Goal: Task Accomplishment & Management: Use online tool/utility

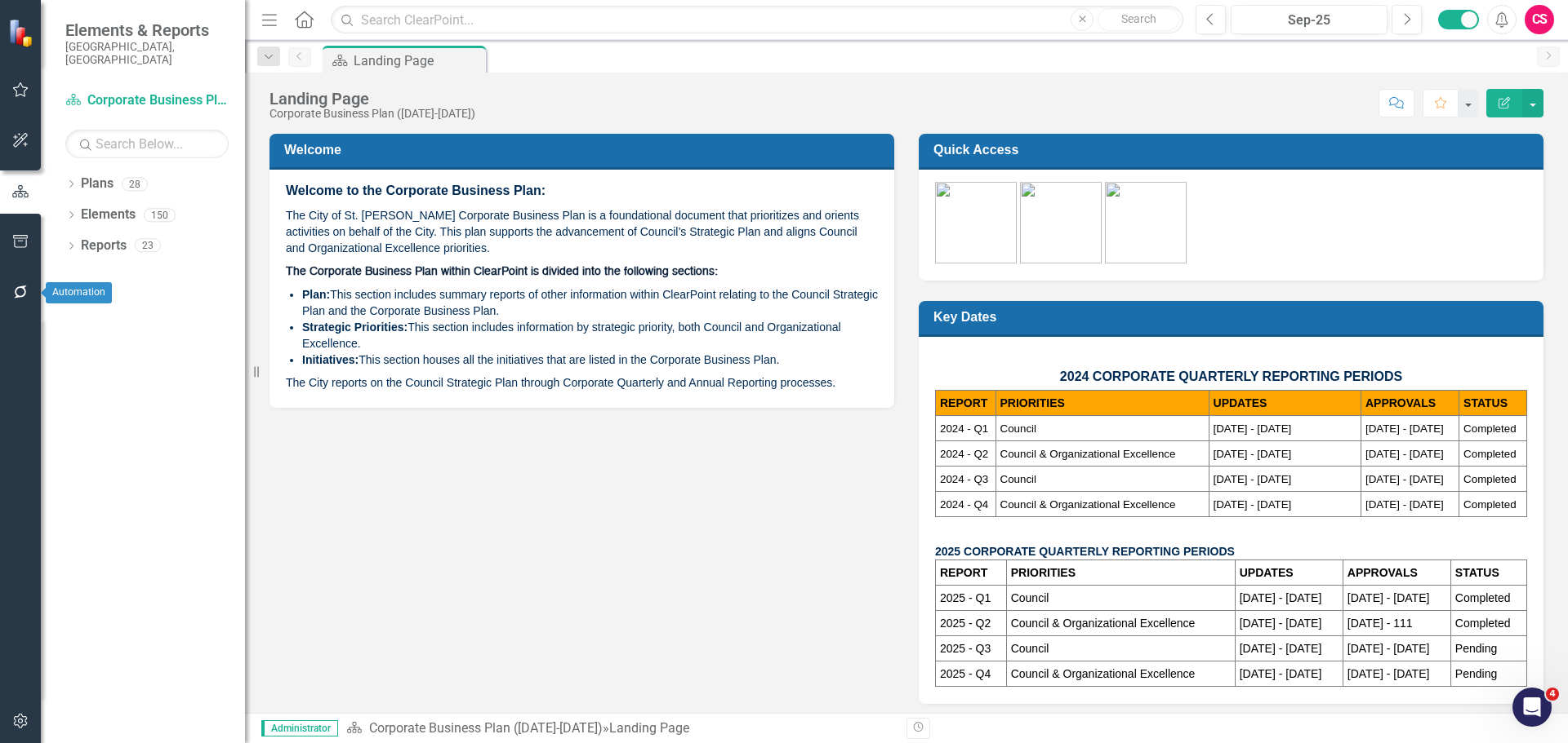
click at [33, 288] on button "button" at bounding box center [21, 293] width 37 height 34
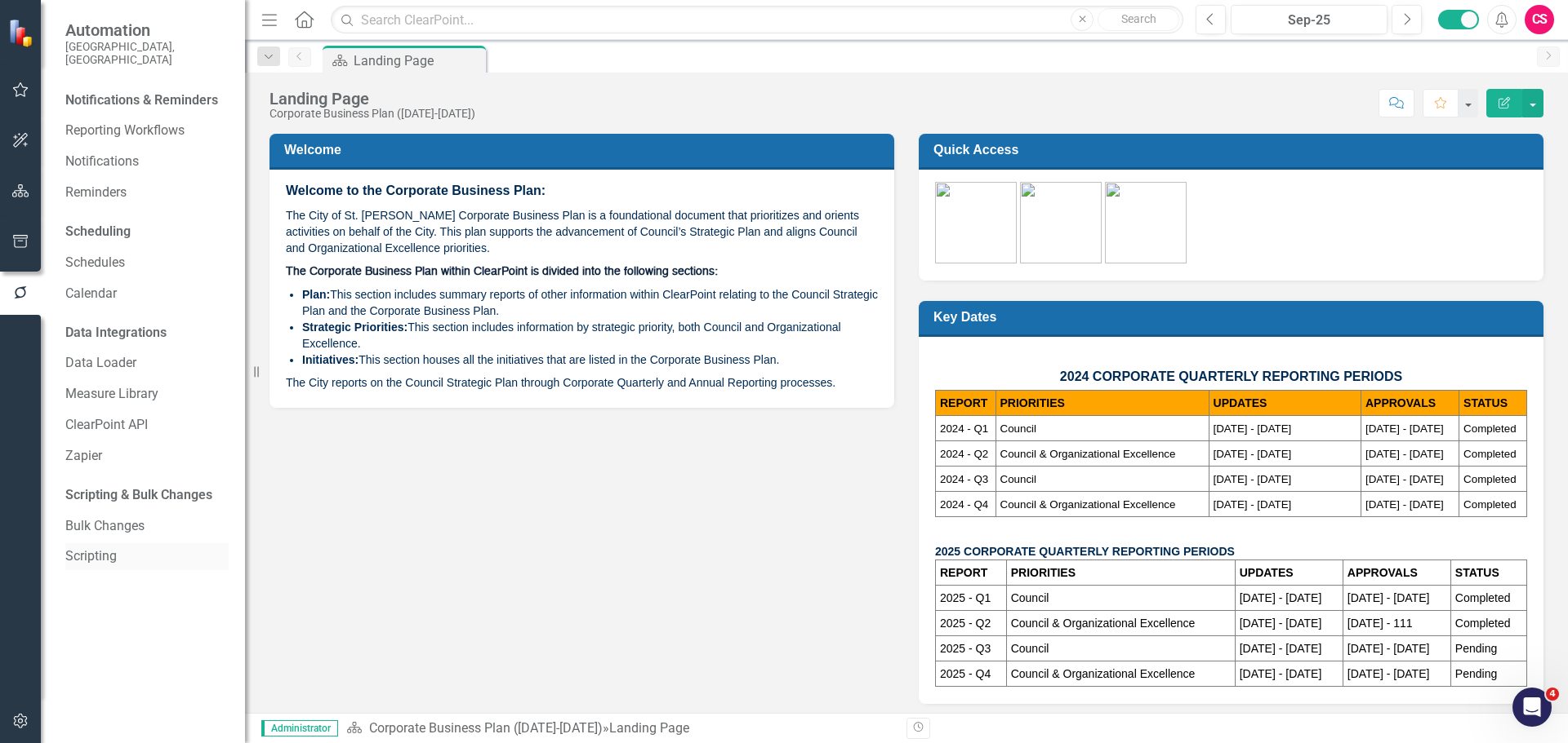
click at [81, 547] on link "Scripting" at bounding box center [147, 556] width 164 height 19
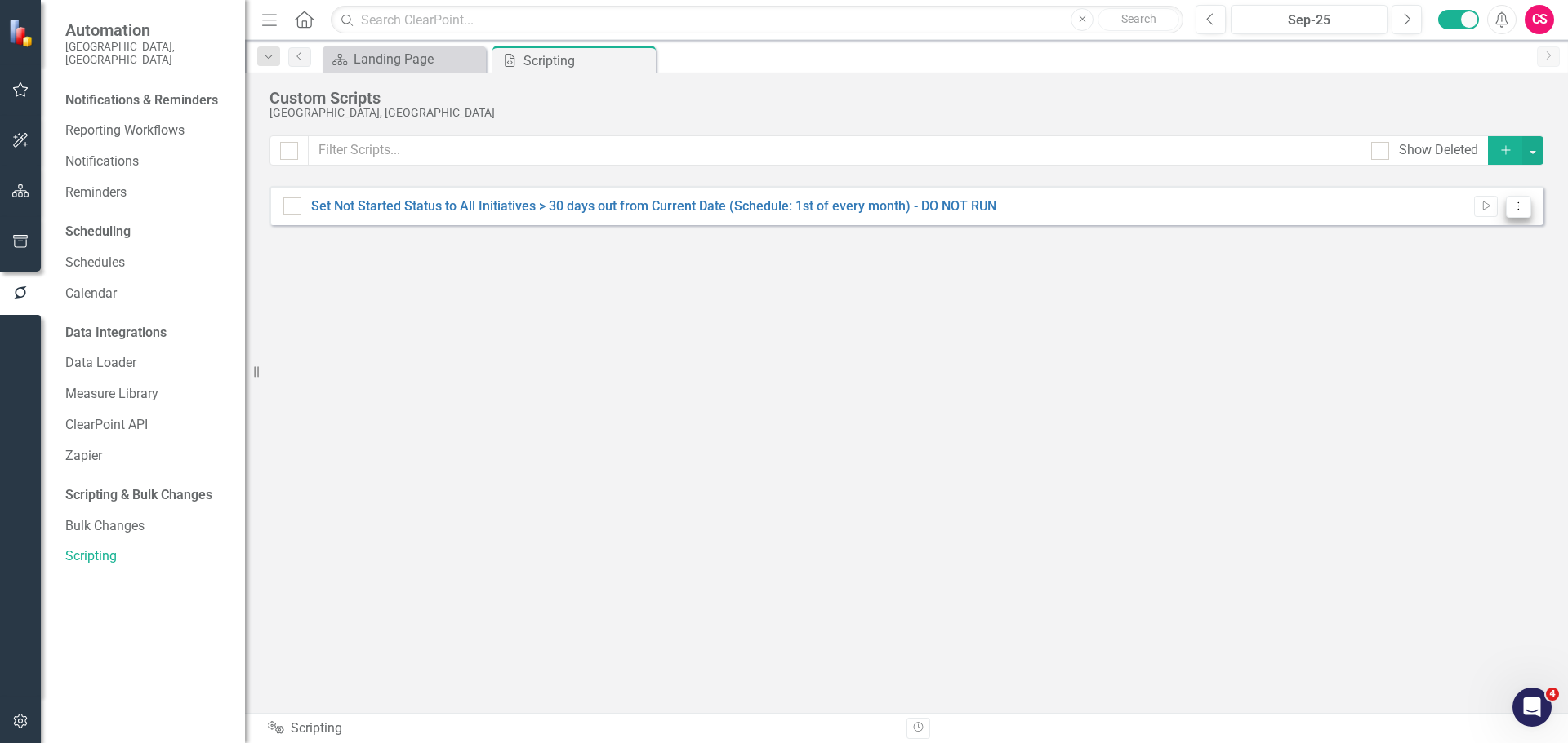
click at [1514, 213] on button "Dropdown Menu" at bounding box center [1518, 206] width 25 height 22
click at [1407, 262] on icon "Edit" at bounding box center [1414, 263] width 14 height 12
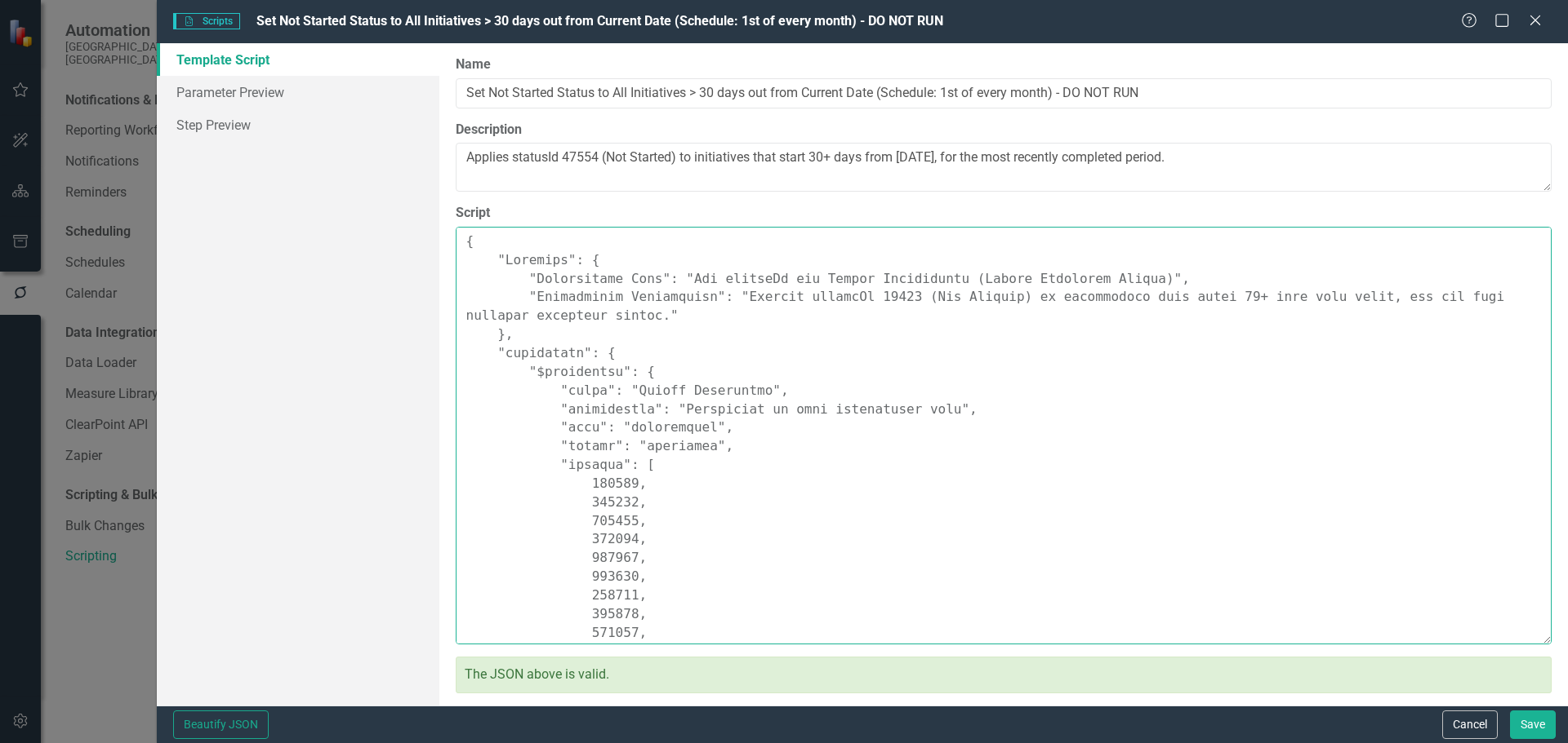
click at [700, 391] on textarea "Script" at bounding box center [1003, 436] width 1095 height 418
click at [1478, 727] on button "Cancel" at bounding box center [1470, 725] width 55 height 29
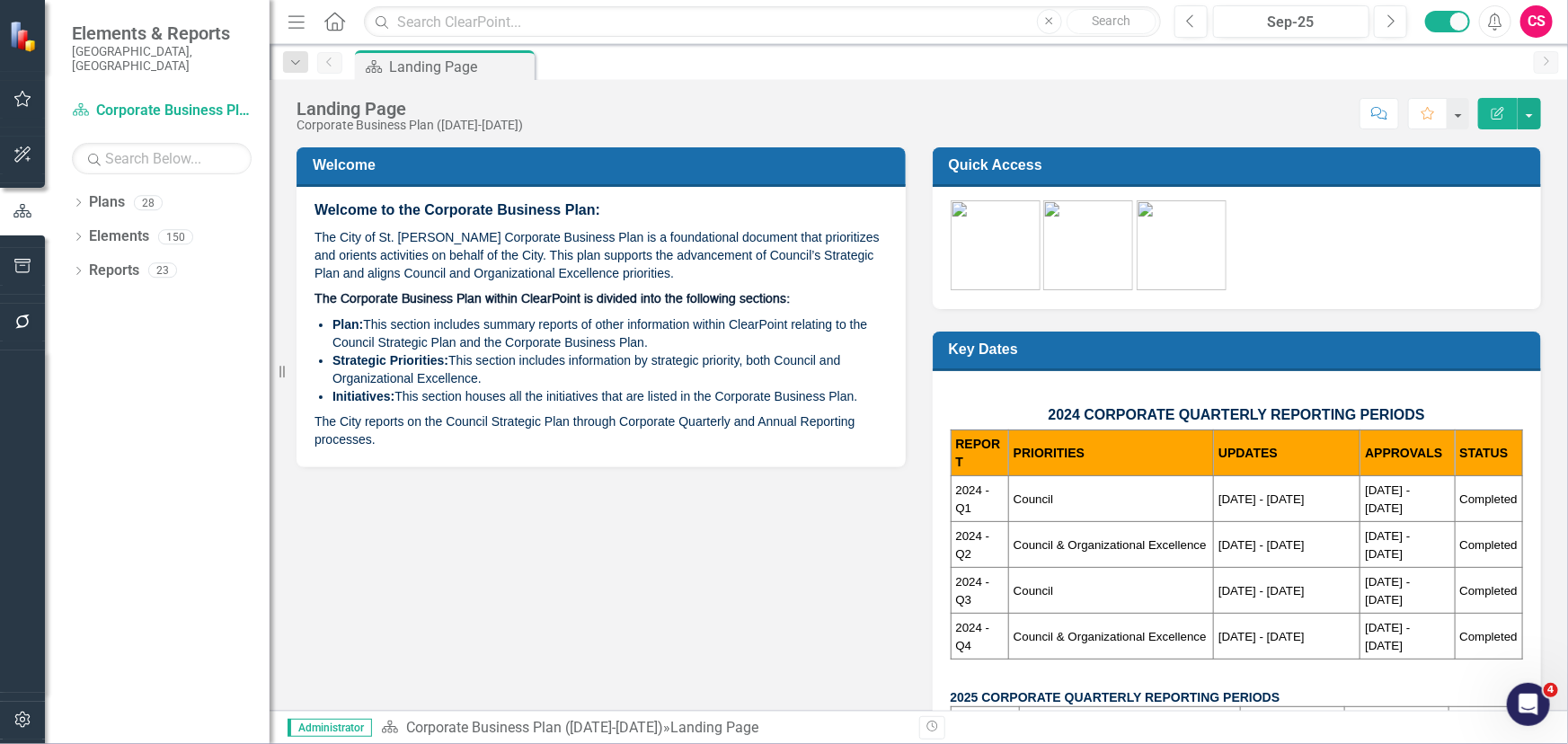
click at [32, 323] on button "button" at bounding box center [23, 322] width 40 height 37
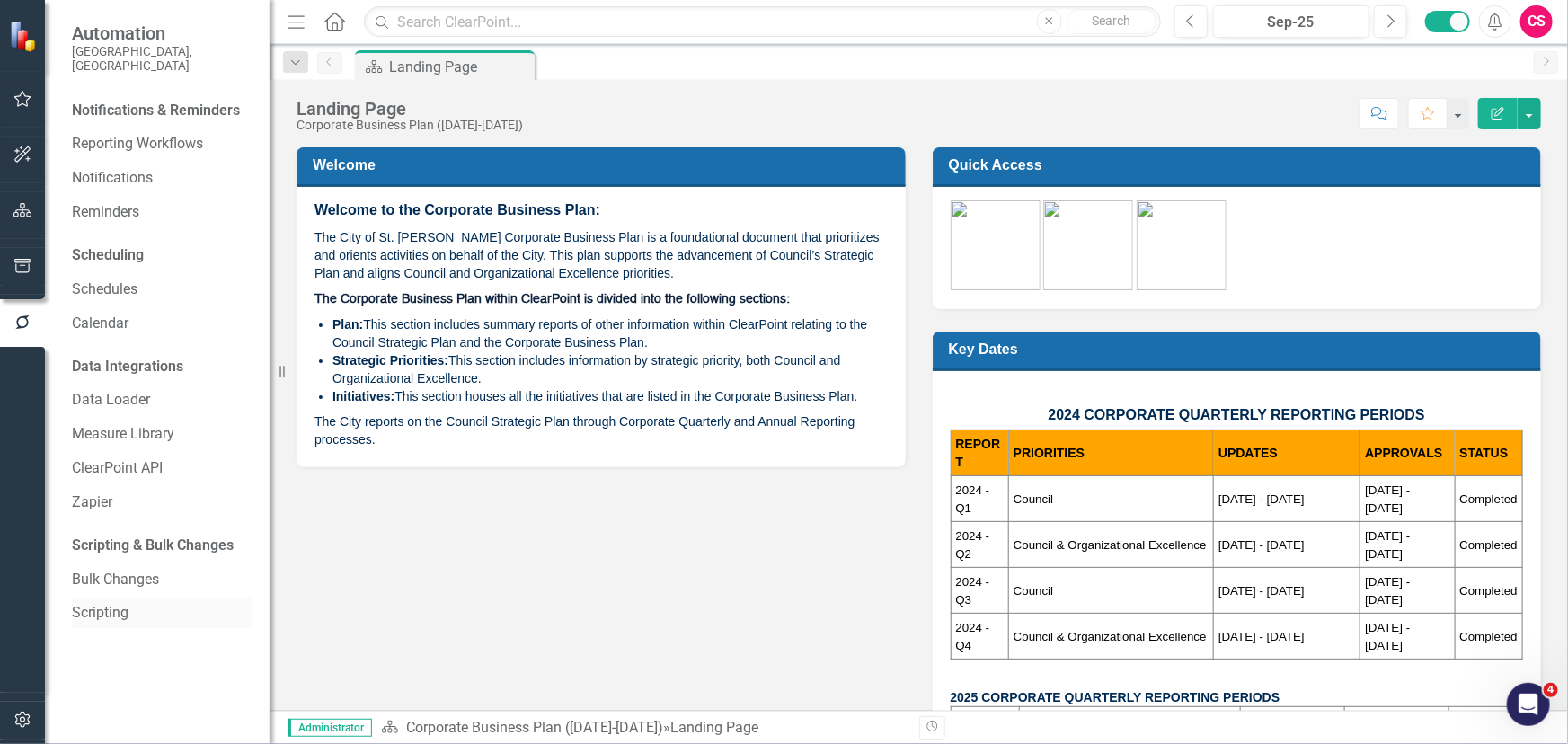
click at [105, 602] on link "Scripting" at bounding box center [161, 612] width 180 height 21
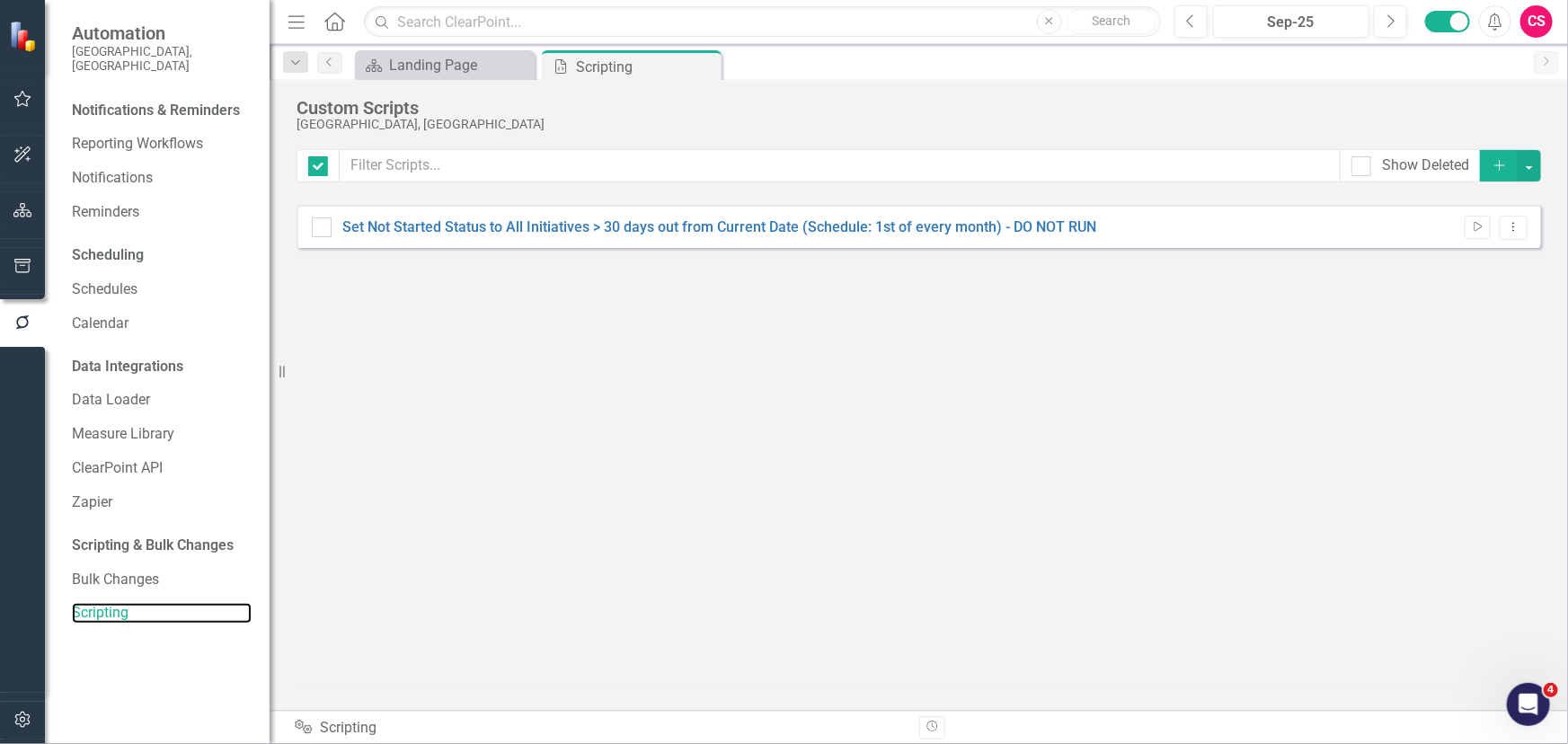
checkbox input "false"
click at [1491, 173] on button "Add" at bounding box center [1499, 166] width 39 height 31
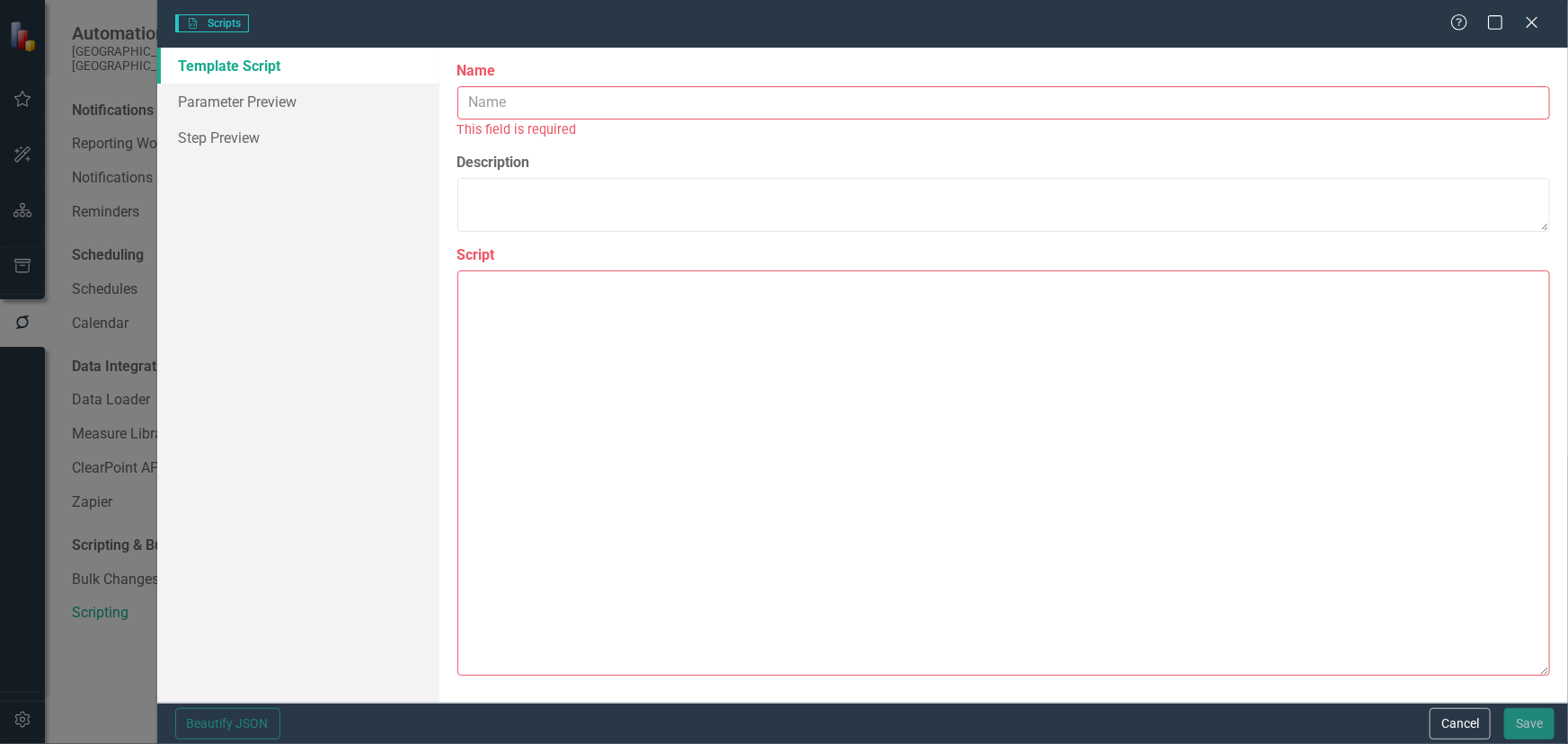
click at [496, 73] on label "Name" at bounding box center [1003, 71] width 1092 height 21
click at [496, 86] on input "Name" at bounding box center [1003, 103] width 1092 height 33
click at [501, 89] on input "Name" at bounding box center [1003, 103] width 1092 height 33
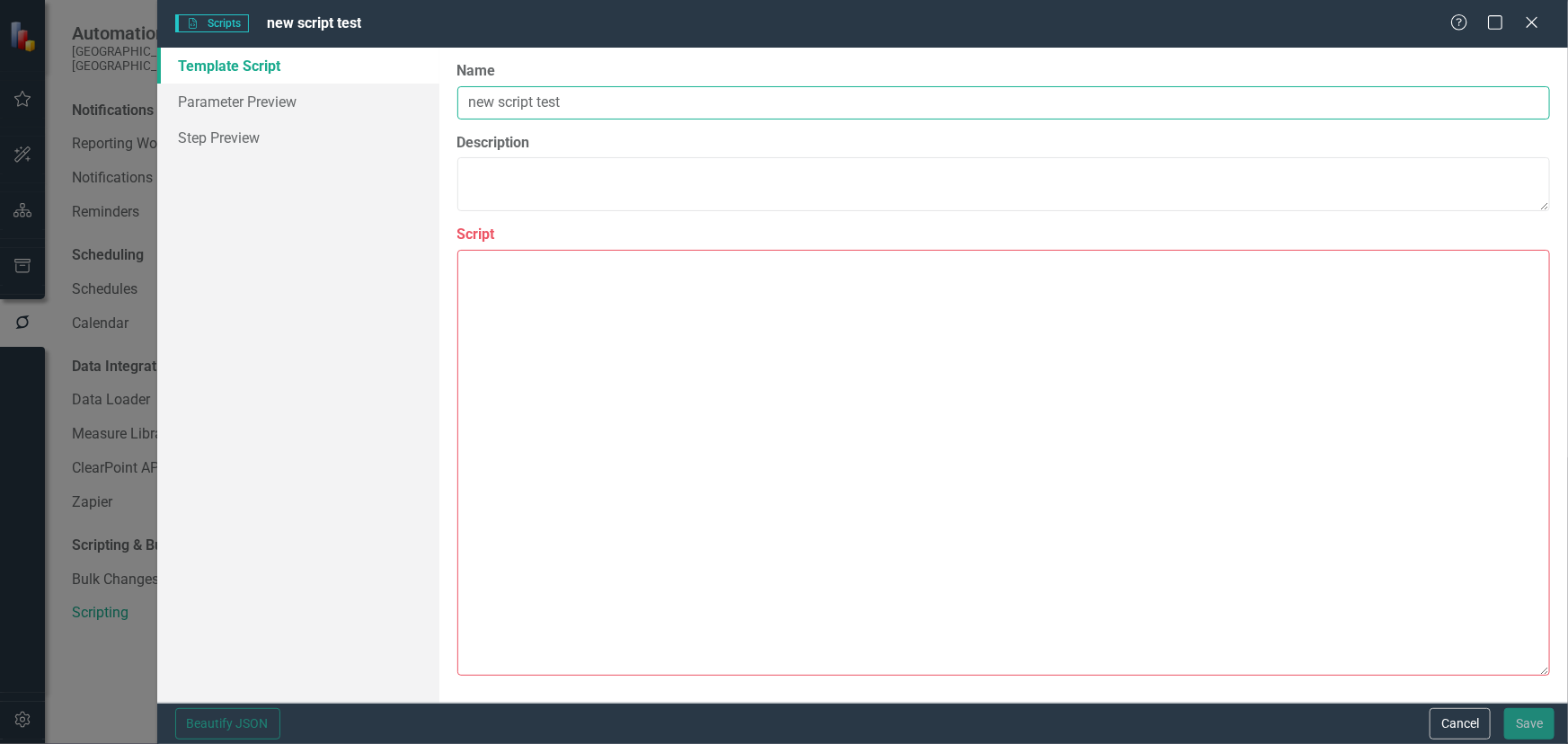
type input "new script test"
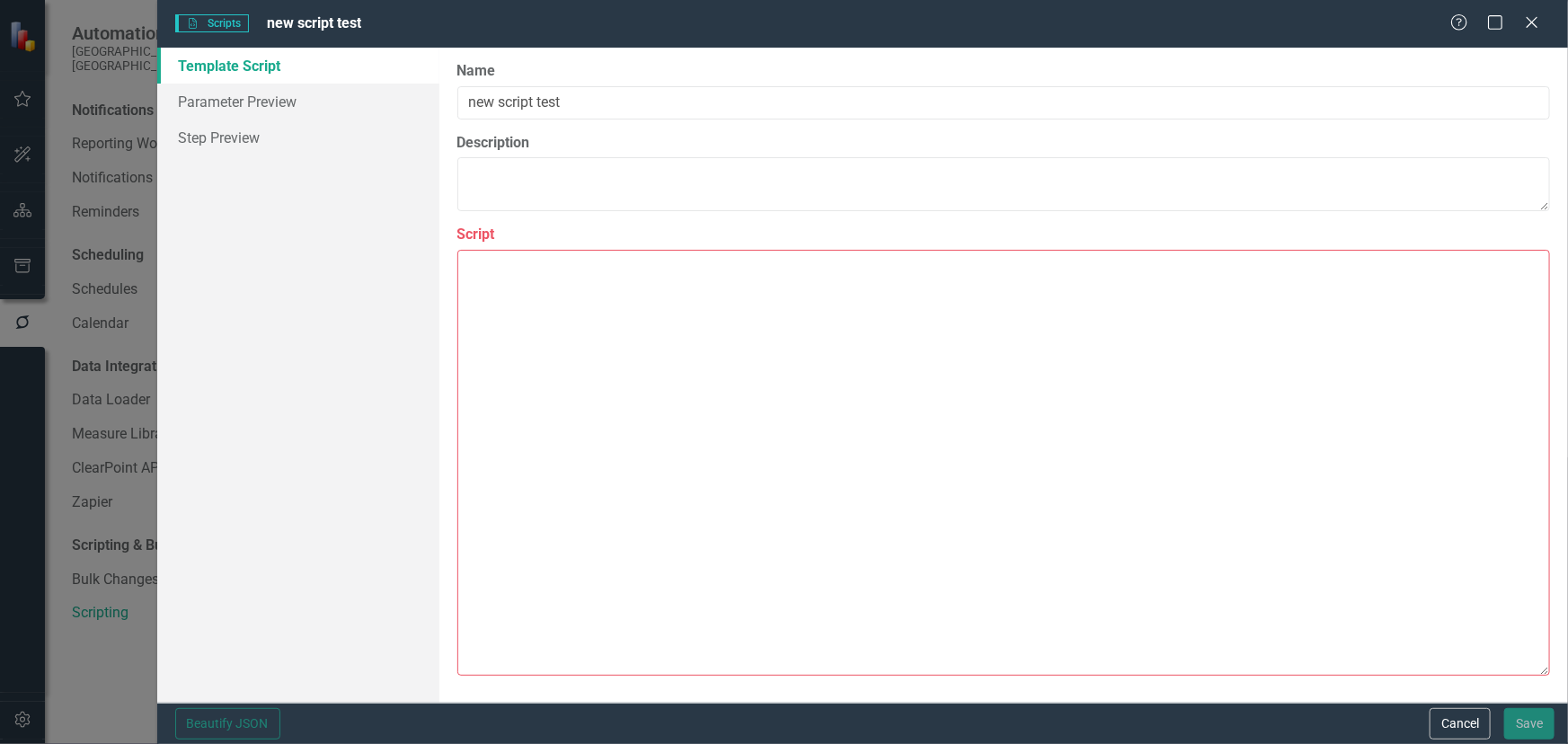
click at [597, 339] on textarea "Script" at bounding box center [1003, 462] width 1092 height 426
paste textarea "{ "Comments": { "Recommended Name": "Set statusId for Future Initiatives (Next …"
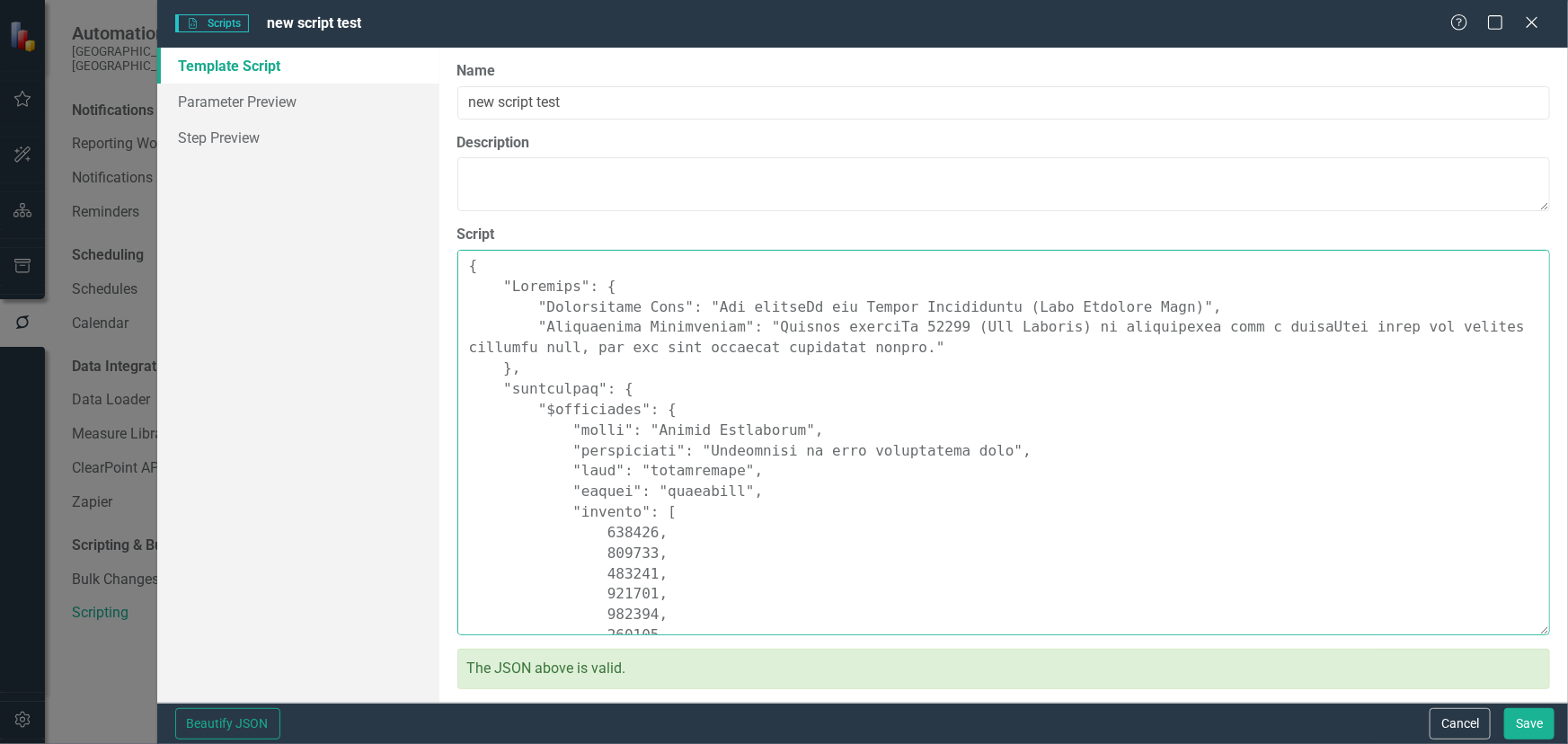
scroll to position [1322, 0]
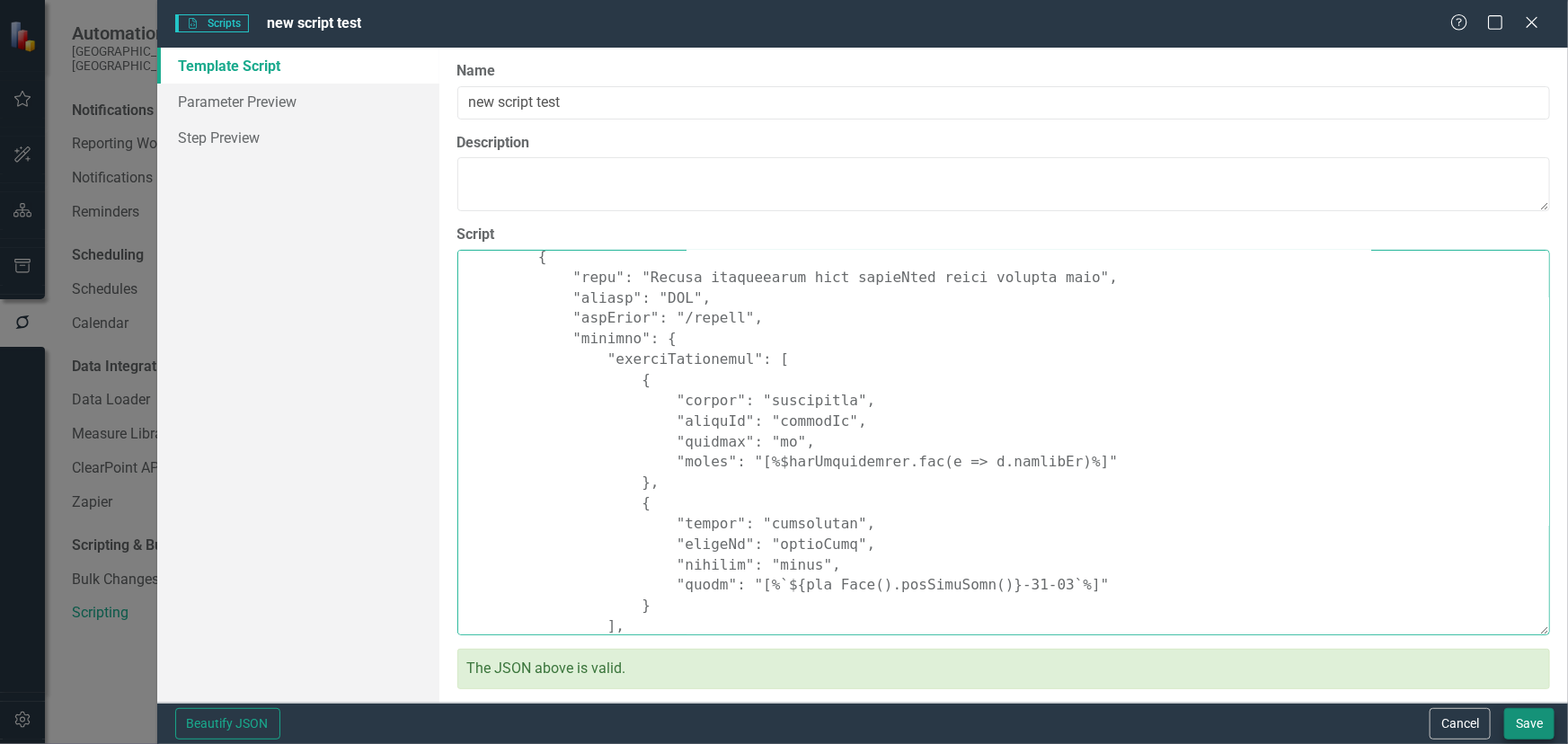
type textarea "{ "Comments": { "Recommended Name": "Set statusId for Future Initiatives (Next …"
click at [1525, 716] on button "Save" at bounding box center [1529, 723] width 50 height 31
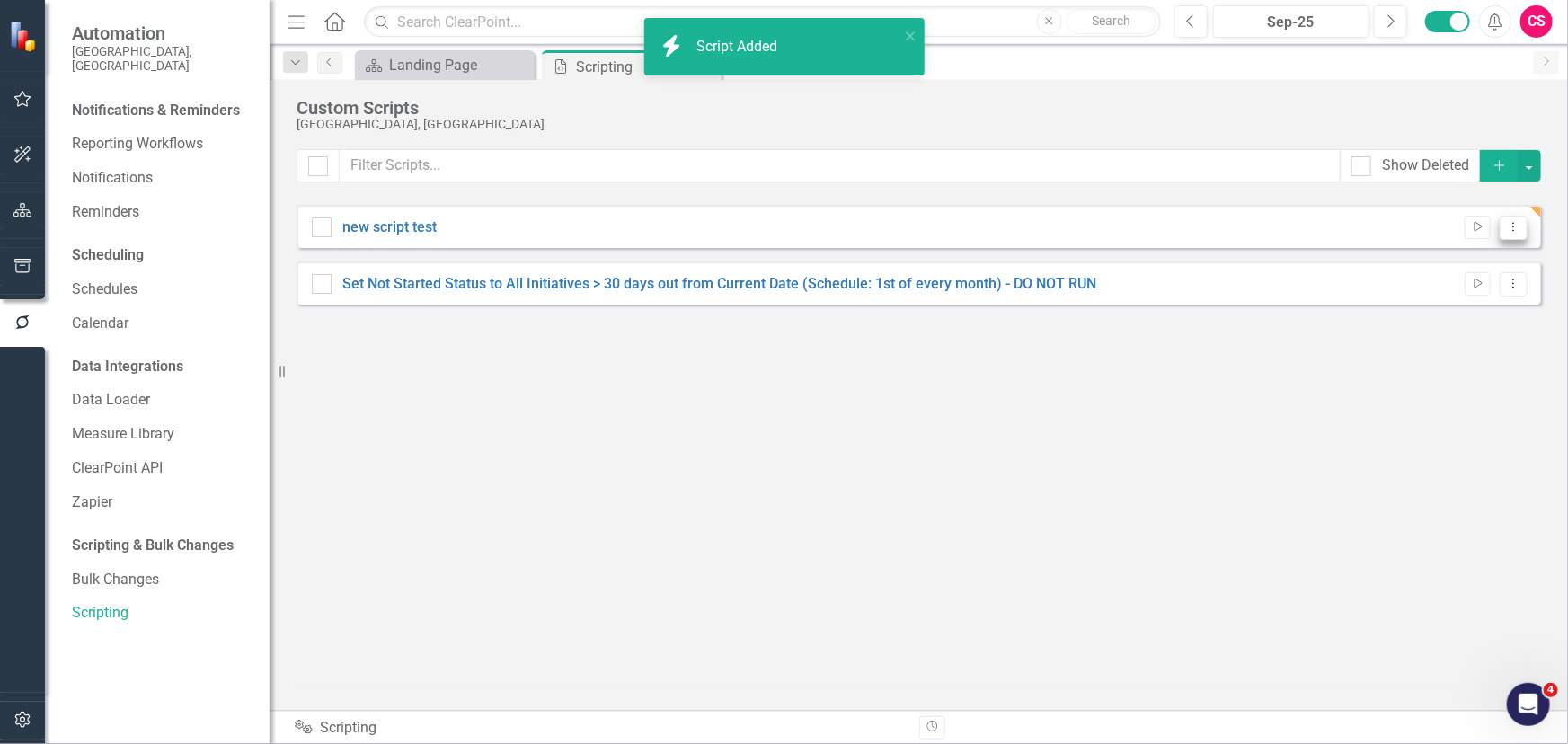
click at [1503, 224] on button "Dropdown Menu" at bounding box center [1513, 227] width 28 height 25
click at [1465, 276] on link "Edit Edit Script" at bounding box center [1454, 290] width 144 height 33
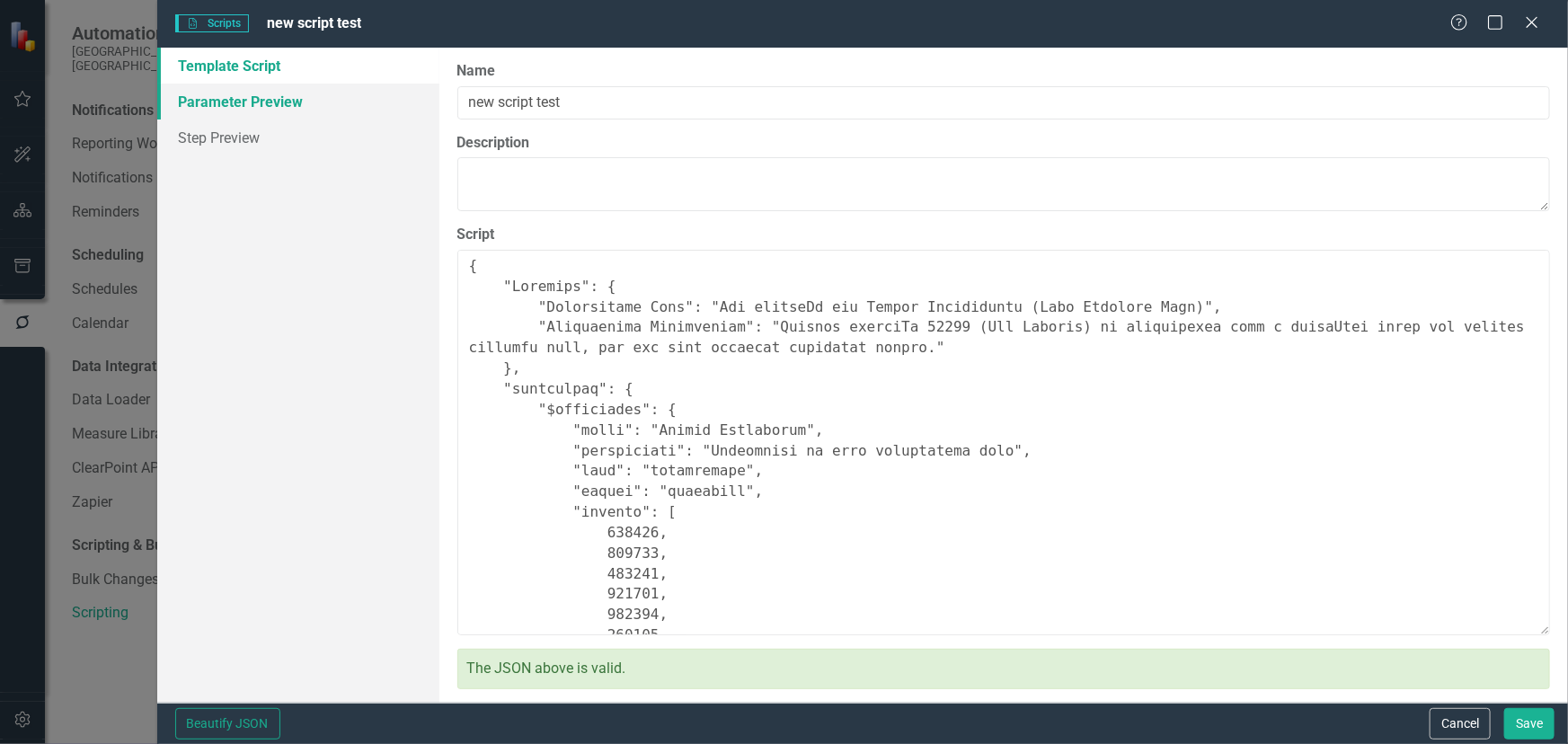
click at [270, 87] on link "Parameter Preview" at bounding box center [298, 101] width 282 height 36
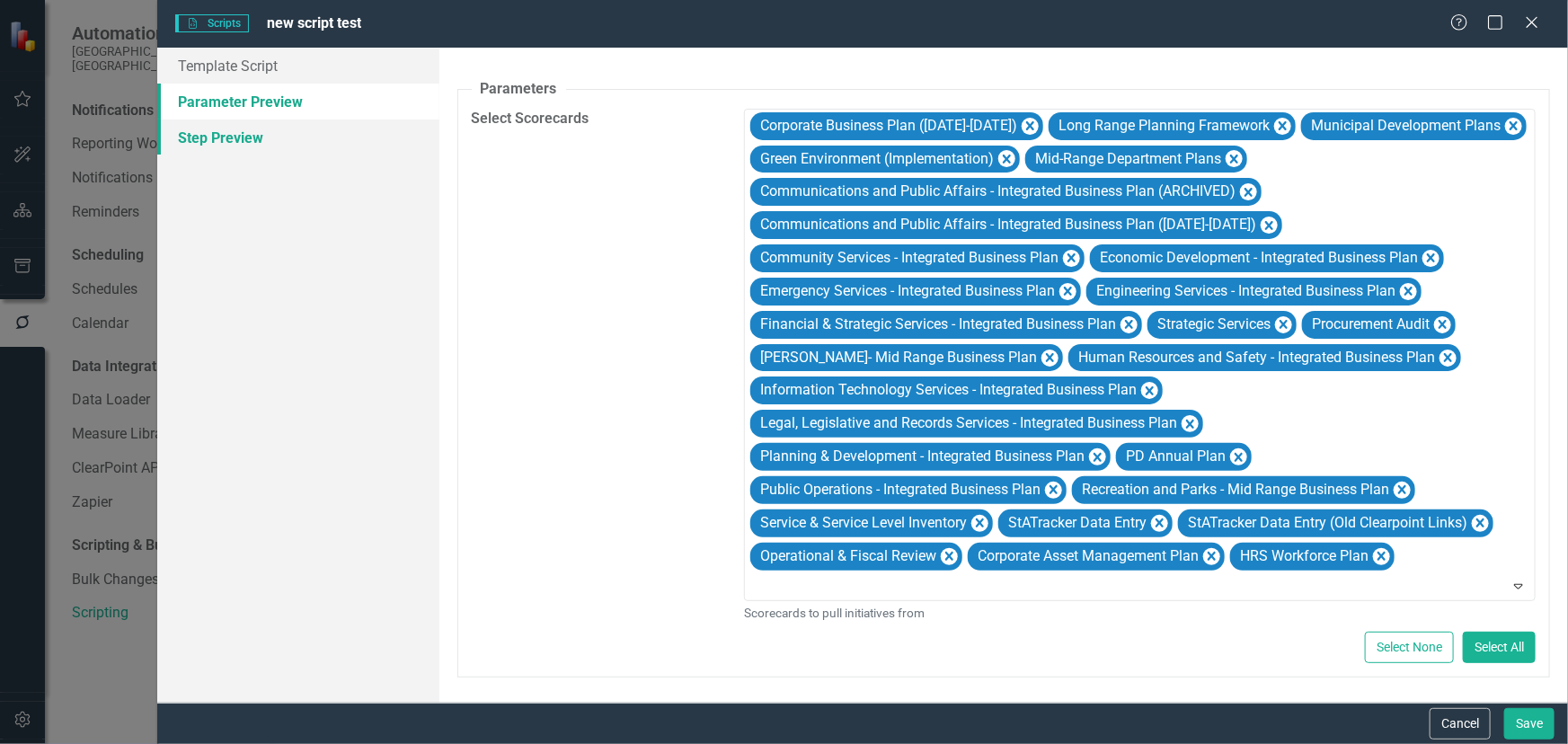
click at [256, 138] on link "Step Preview" at bounding box center [298, 138] width 282 height 36
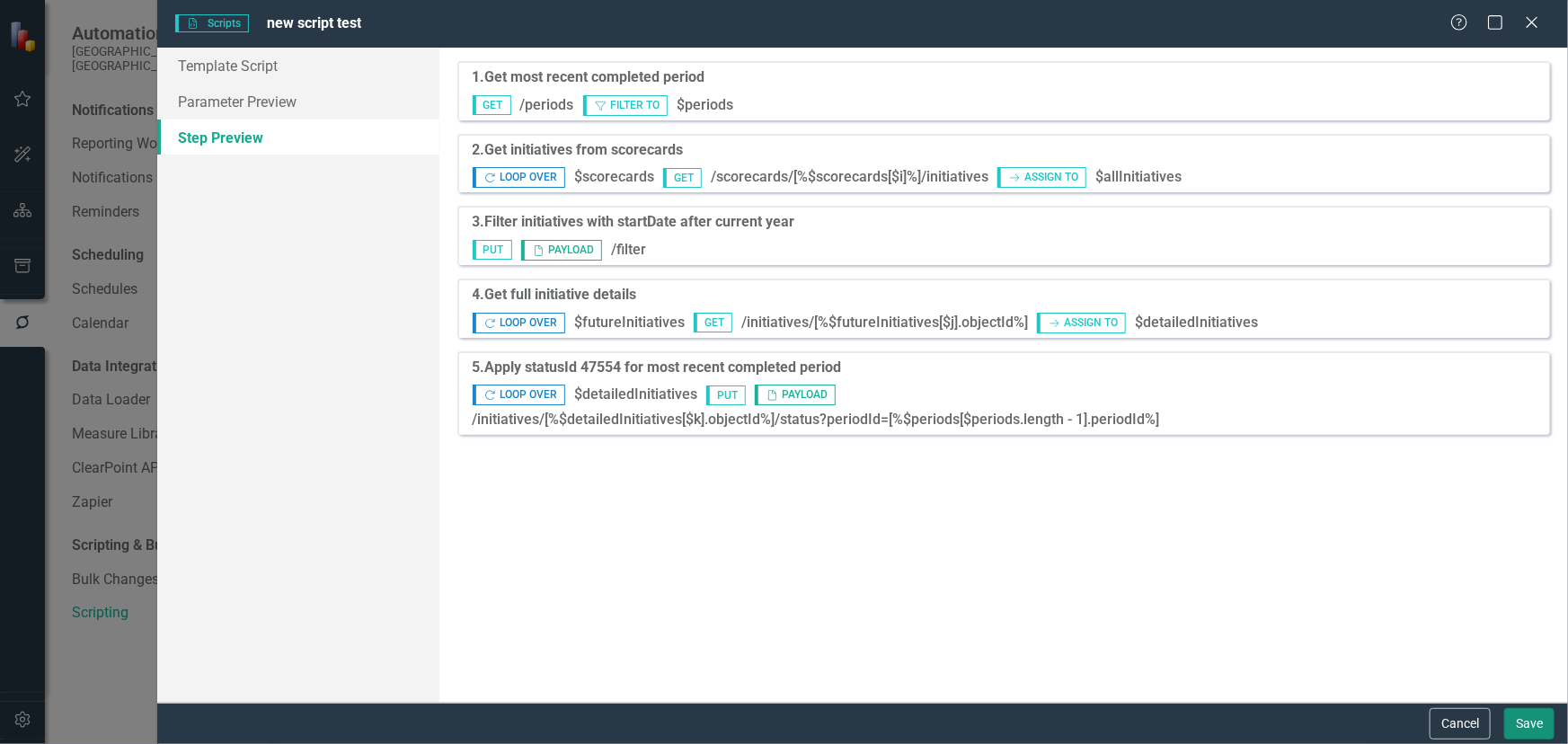
click at [1523, 714] on button "Save" at bounding box center [1529, 723] width 50 height 31
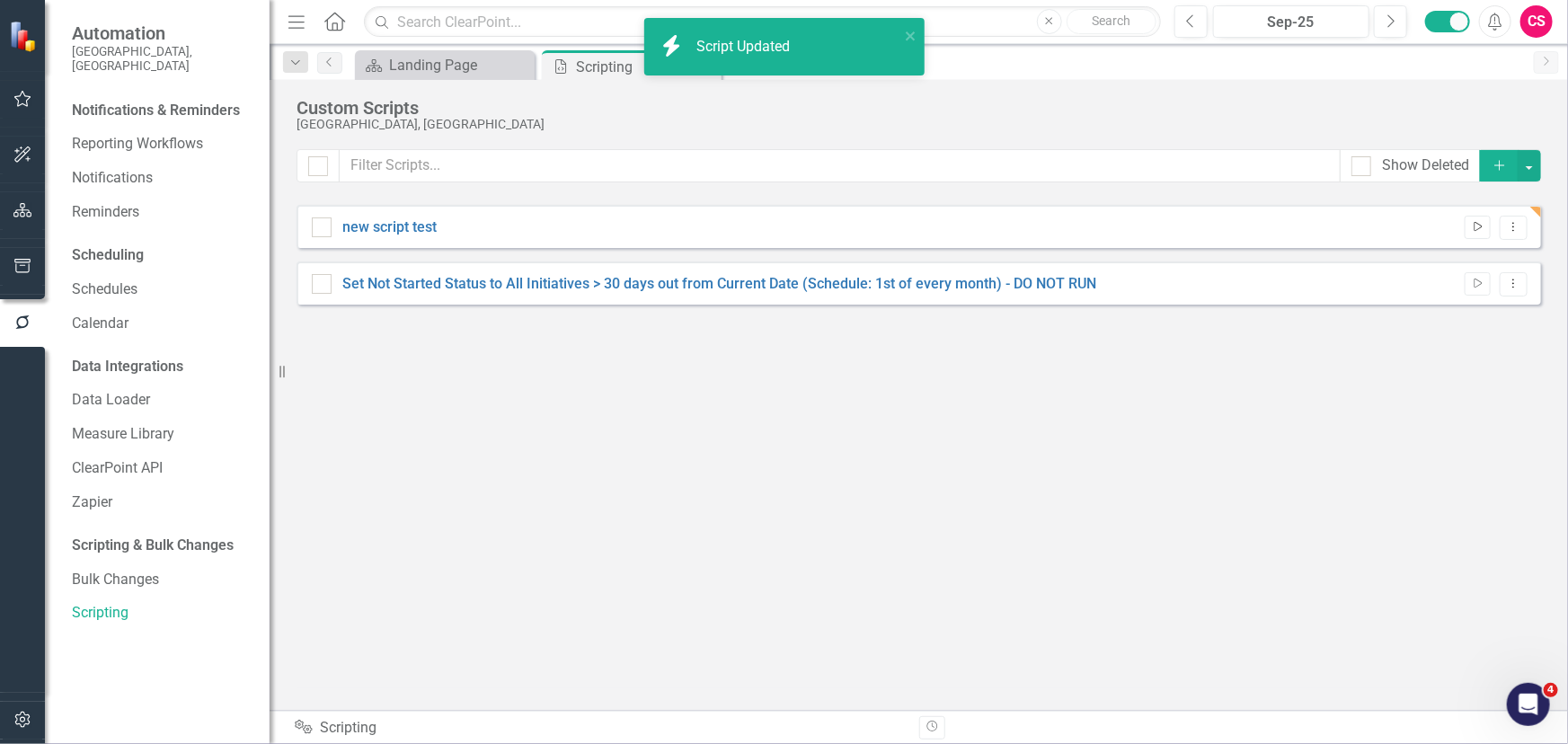
click at [1486, 235] on button "Run Script" at bounding box center [1477, 227] width 27 height 24
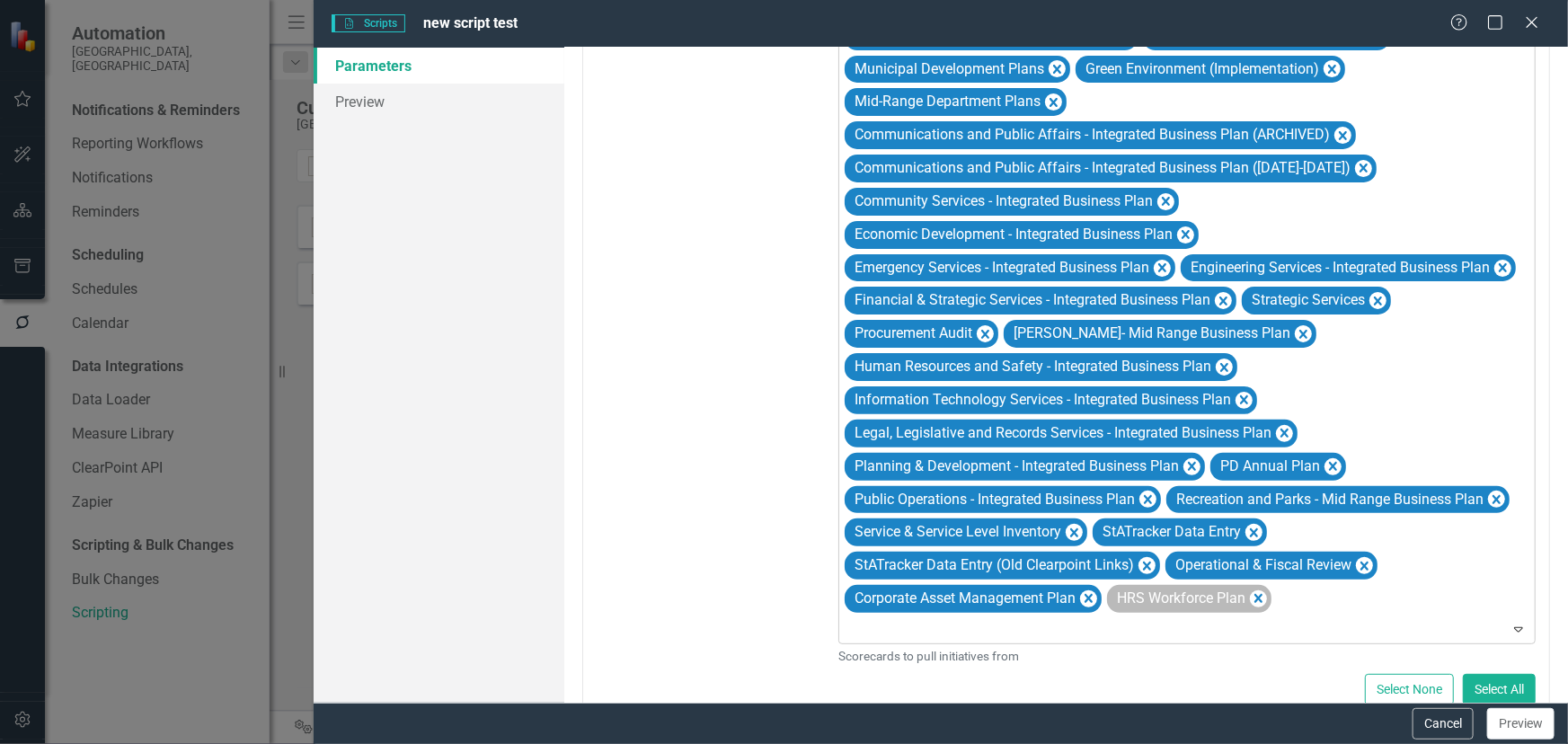
scroll to position [135, 0]
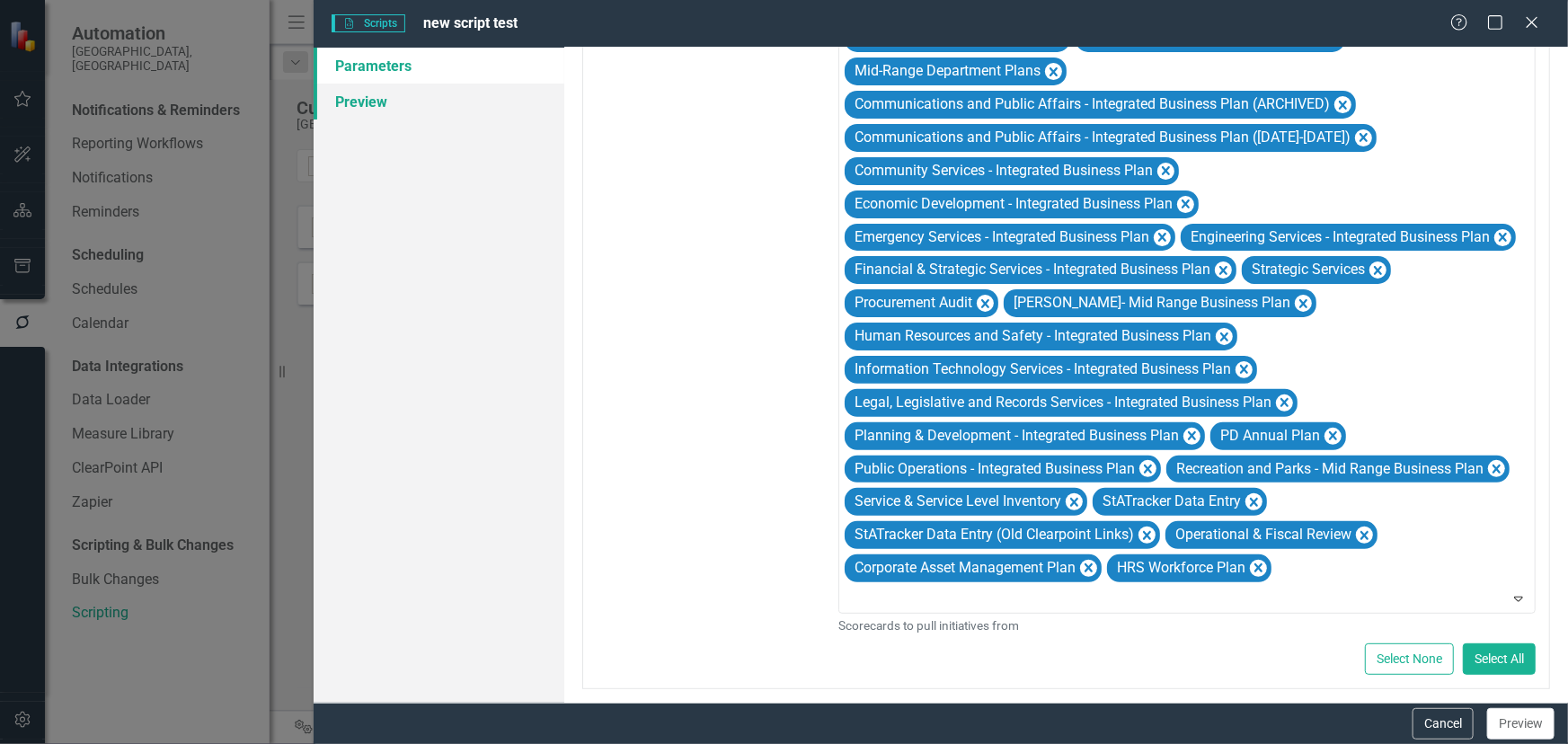
click at [441, 100] on link "Preview" at bounding box center [438, 101] width 251 height 36
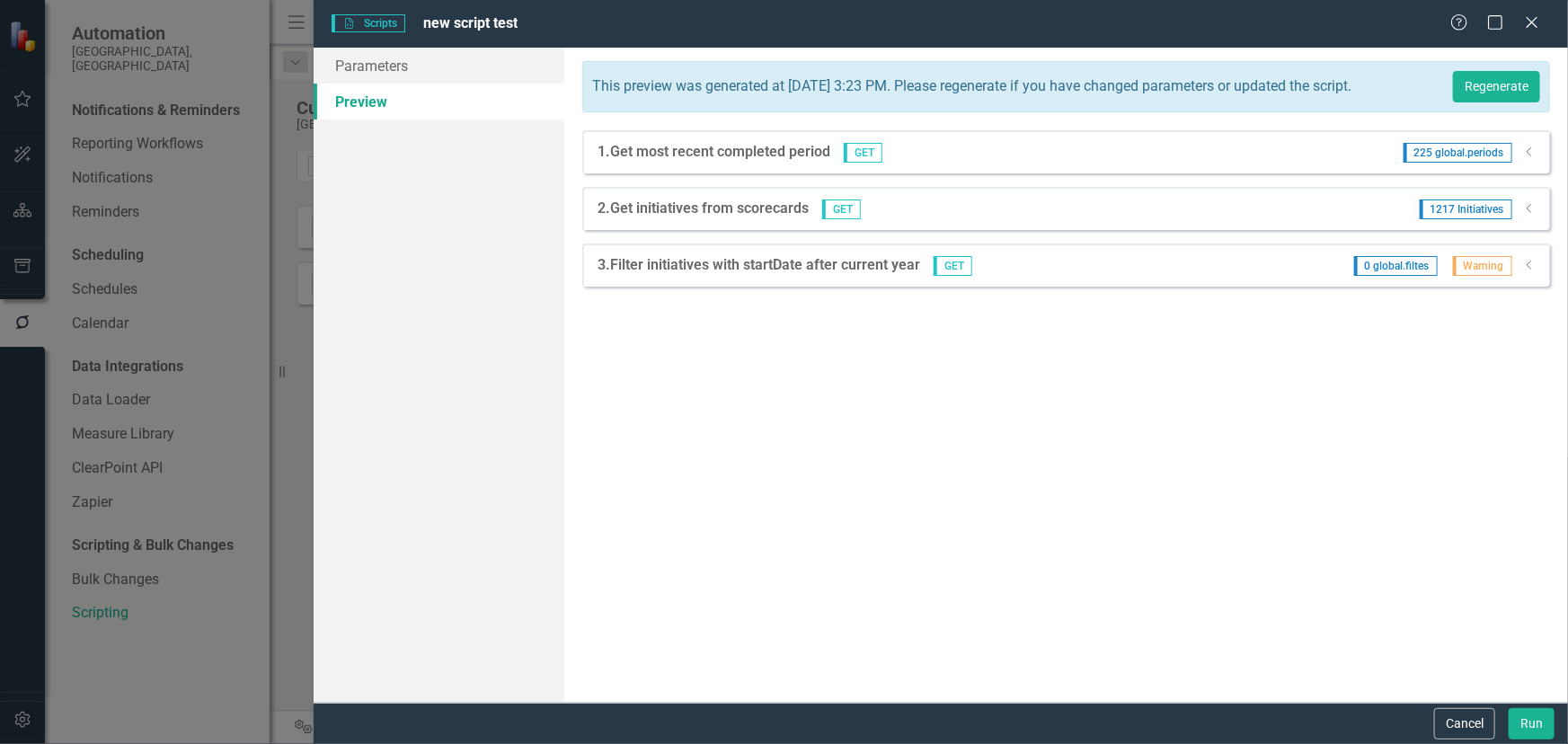
click at [1536, 270] on icon "Dropdown" at bounding box center [1530, 264] width 14 height 11
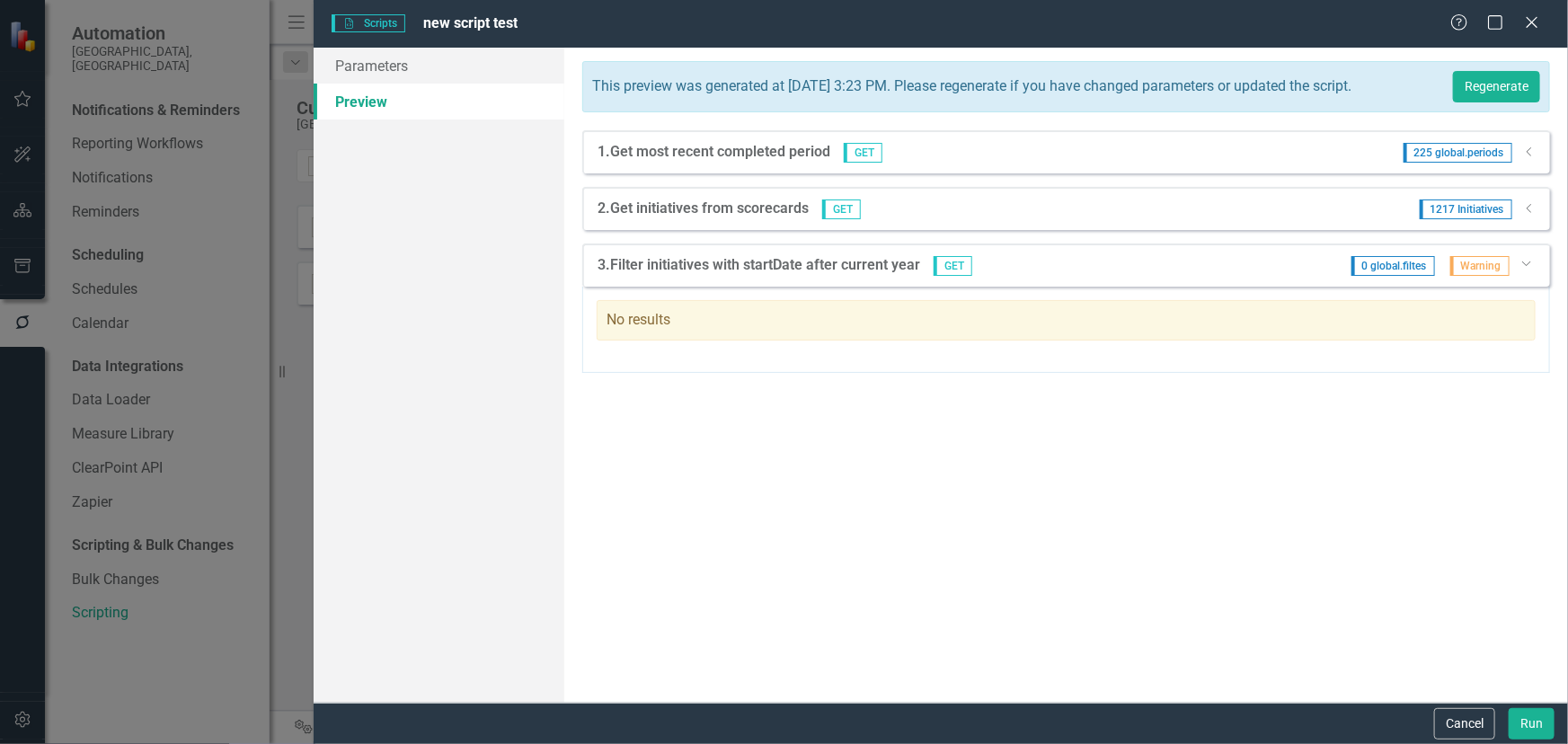
click at [1529, 269] on icon "Dropdown" at bounding box center [1525, 262] width 11 height 14
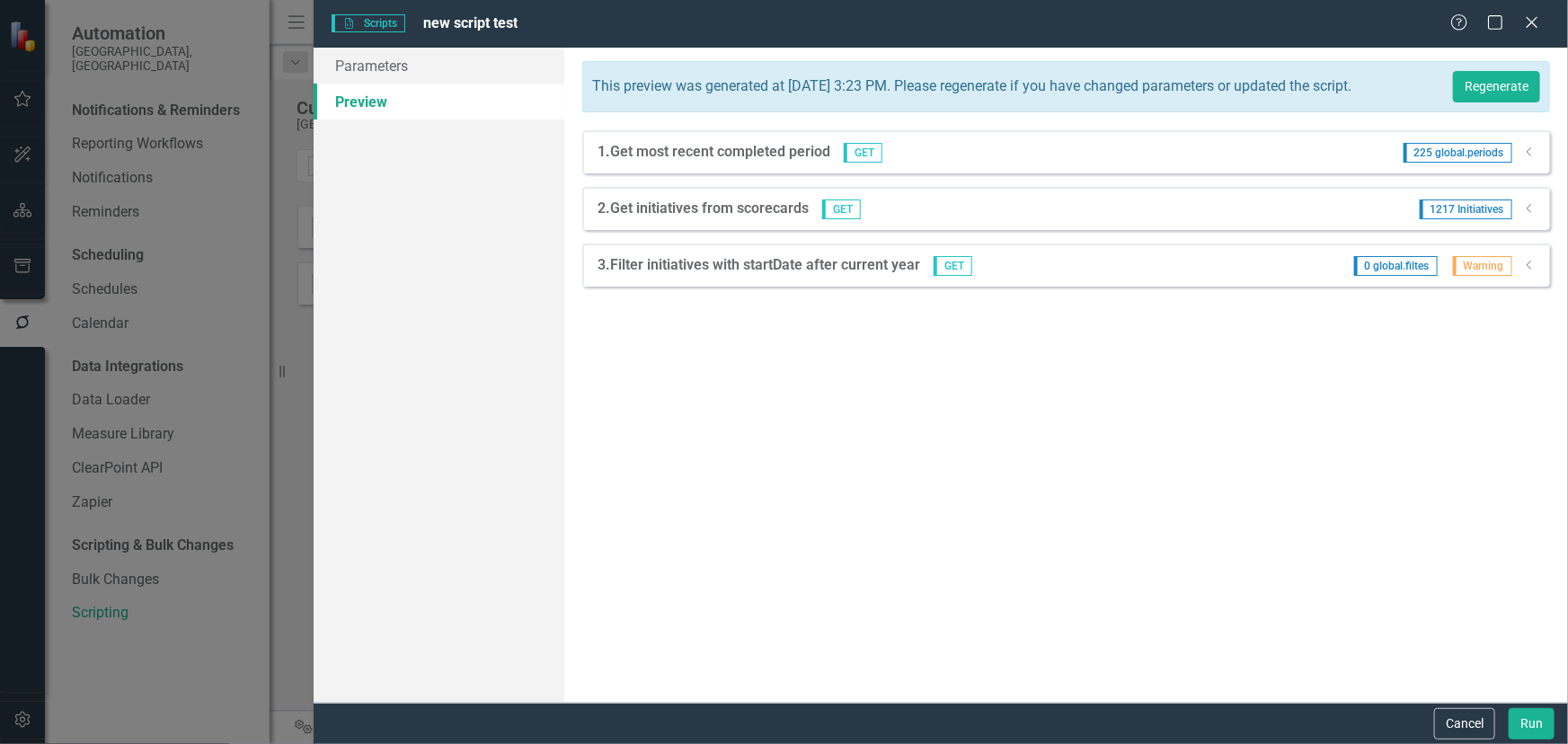
click at [1532, 213] on icon "Dropdown" at bounding box center [1530, 208] width 14 height 11
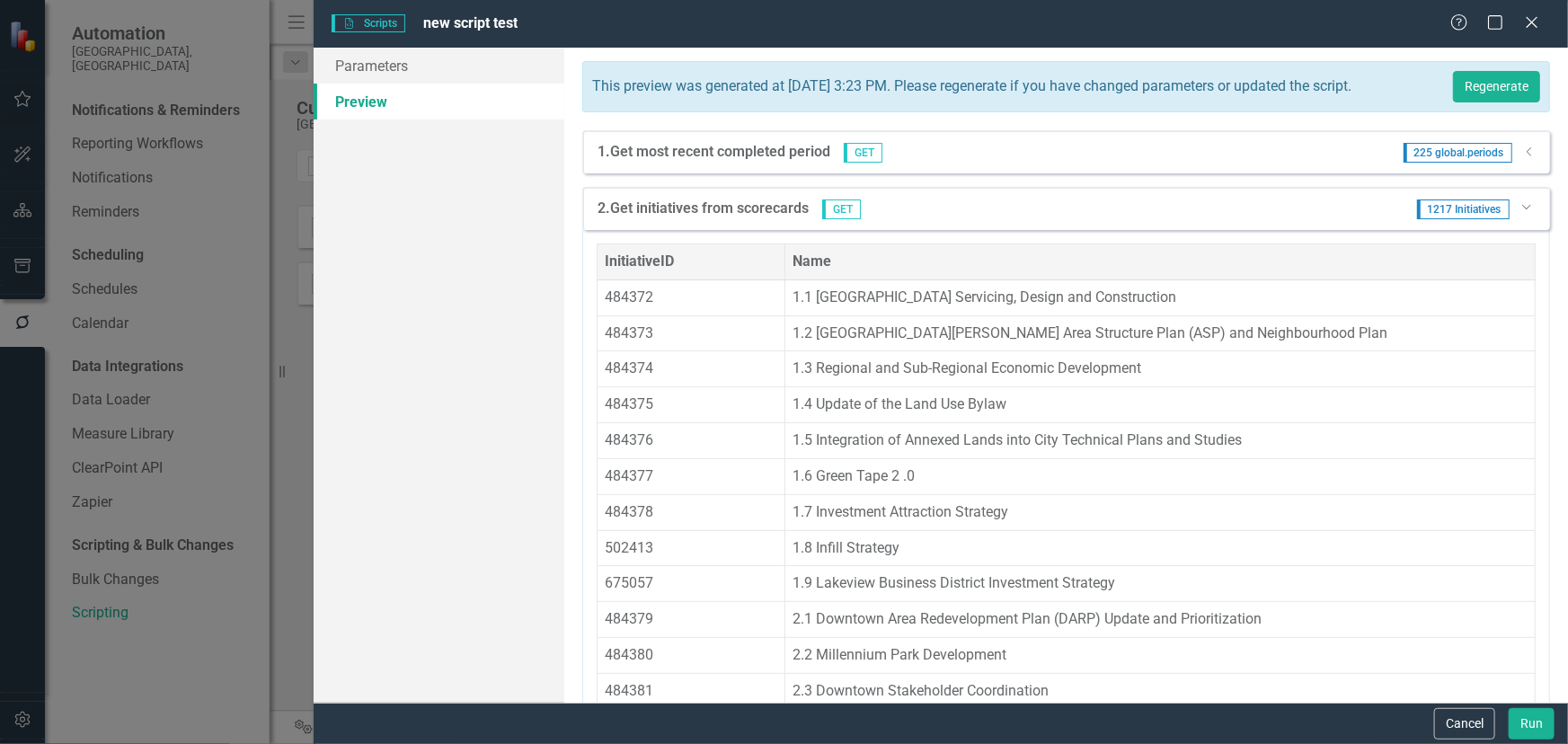
click at [1520, 212] on icon "Dropdown" at bounding box center [1525, 206] width 11 height 14
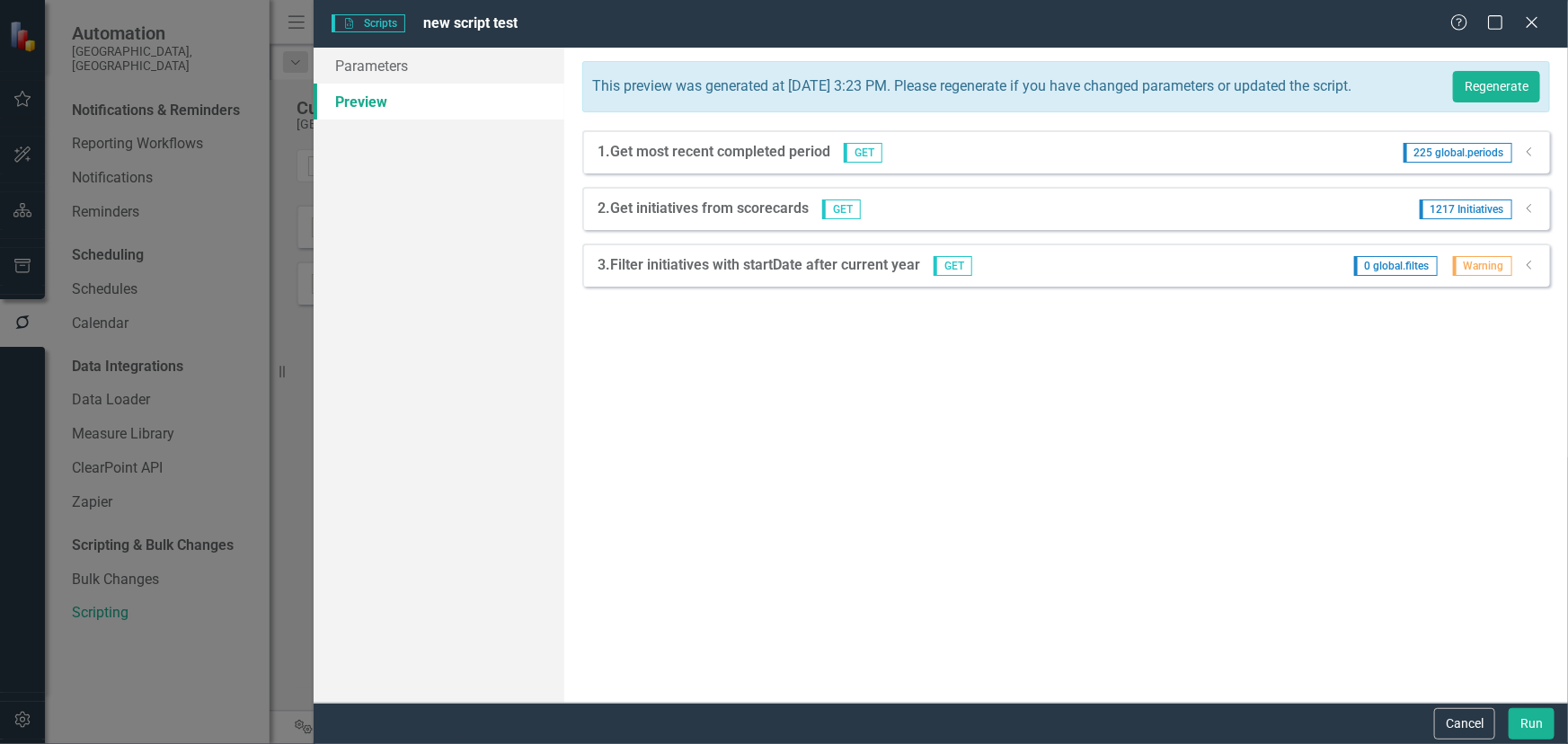
click at [1468, 713] on button "Cancel" at bounding box center [1464, 723] width 61 height 31
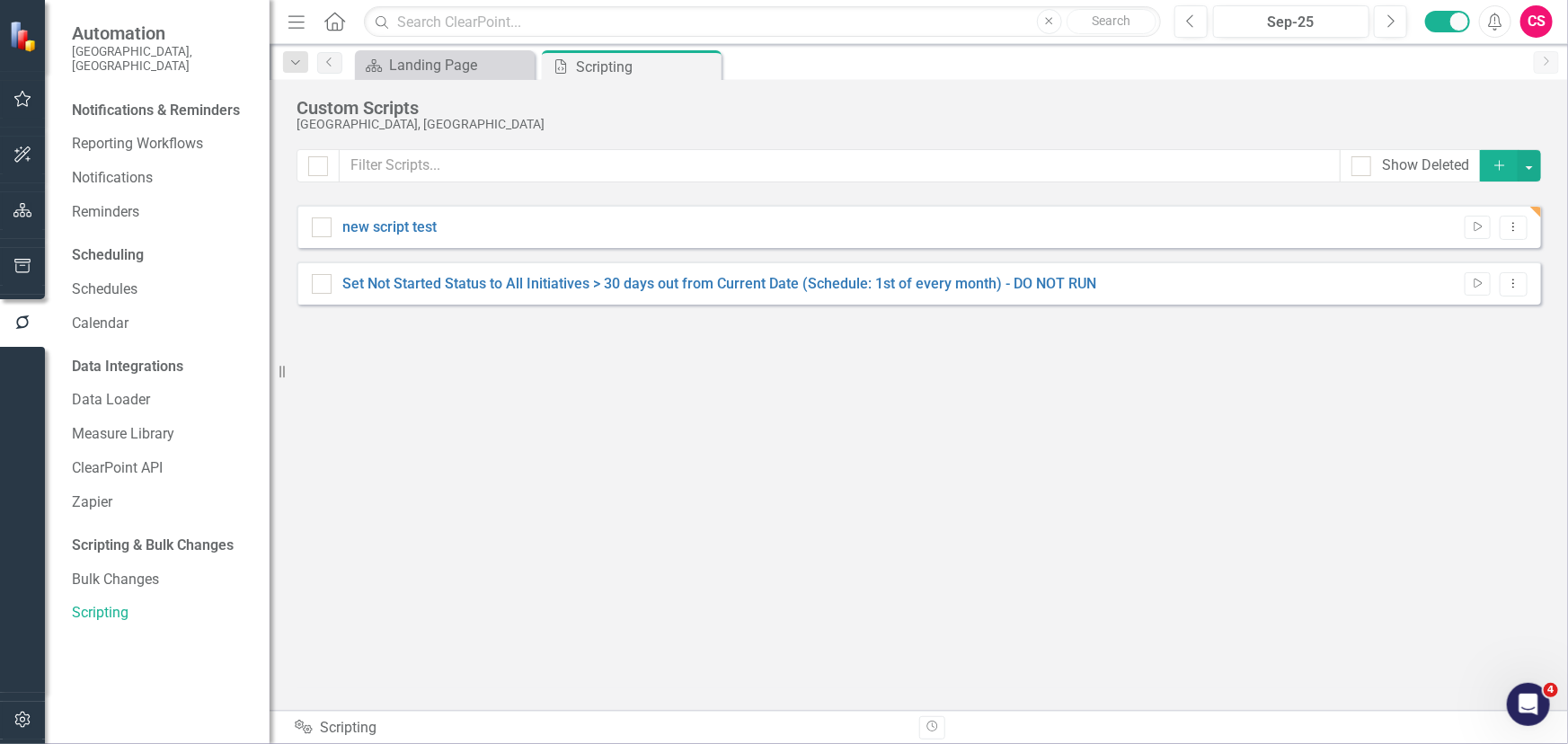
click at [578, 468] on div "Show Deleted Add new script test Run Script Dropdown Menu Set Not Started Statu…" at bounding box center [919, 419] width 1245 height 539
click at [1505, 291] on button "Dropdown Menu" at bounding box center [1513, 284] width 28 height 25
click at [1453, 338] on link "Edit Edit Script" at bounding box center [1454, 346] width 144 height 33
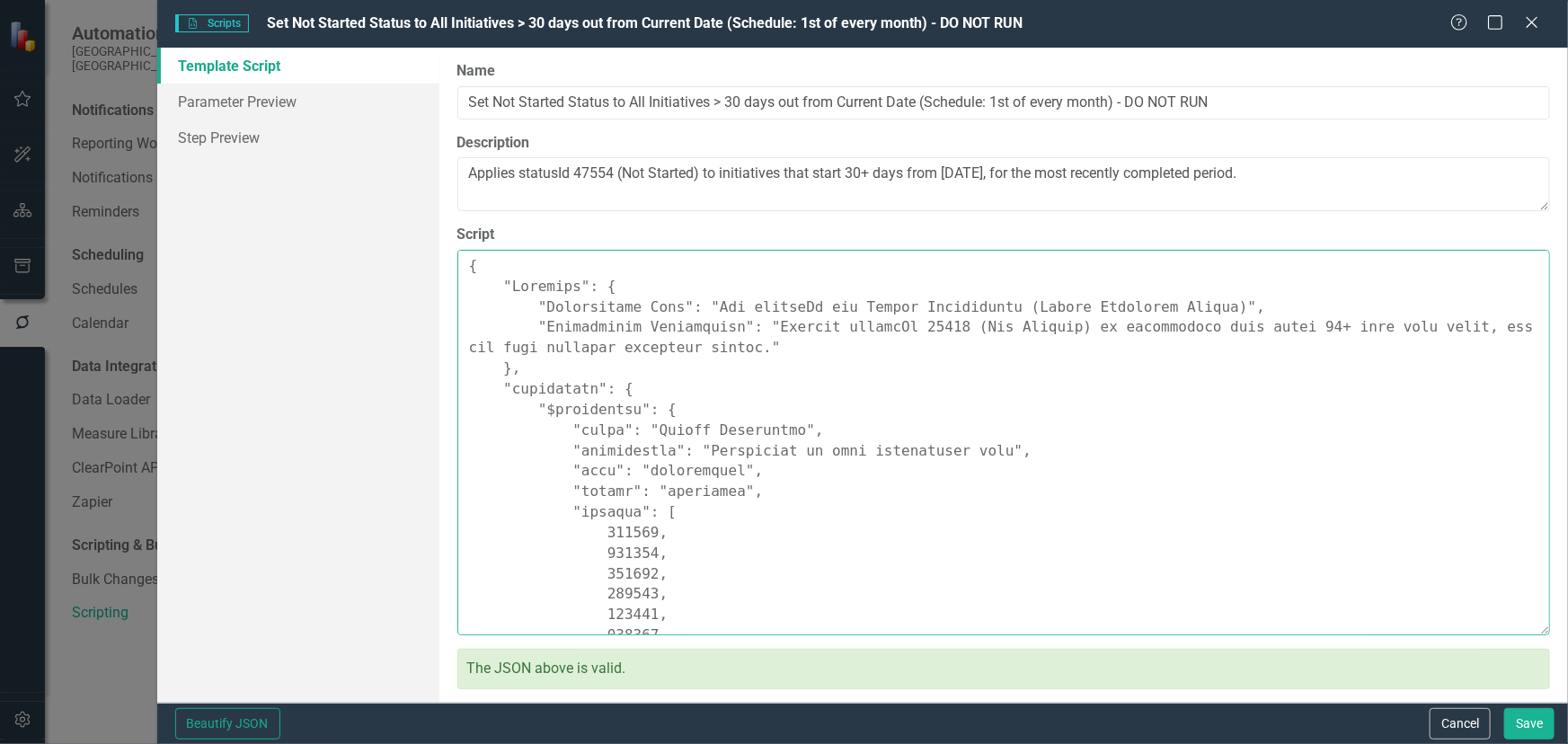
click at [653, 328] on textarea "Script" at bounding box center [1003, 442] width 1092 height 385
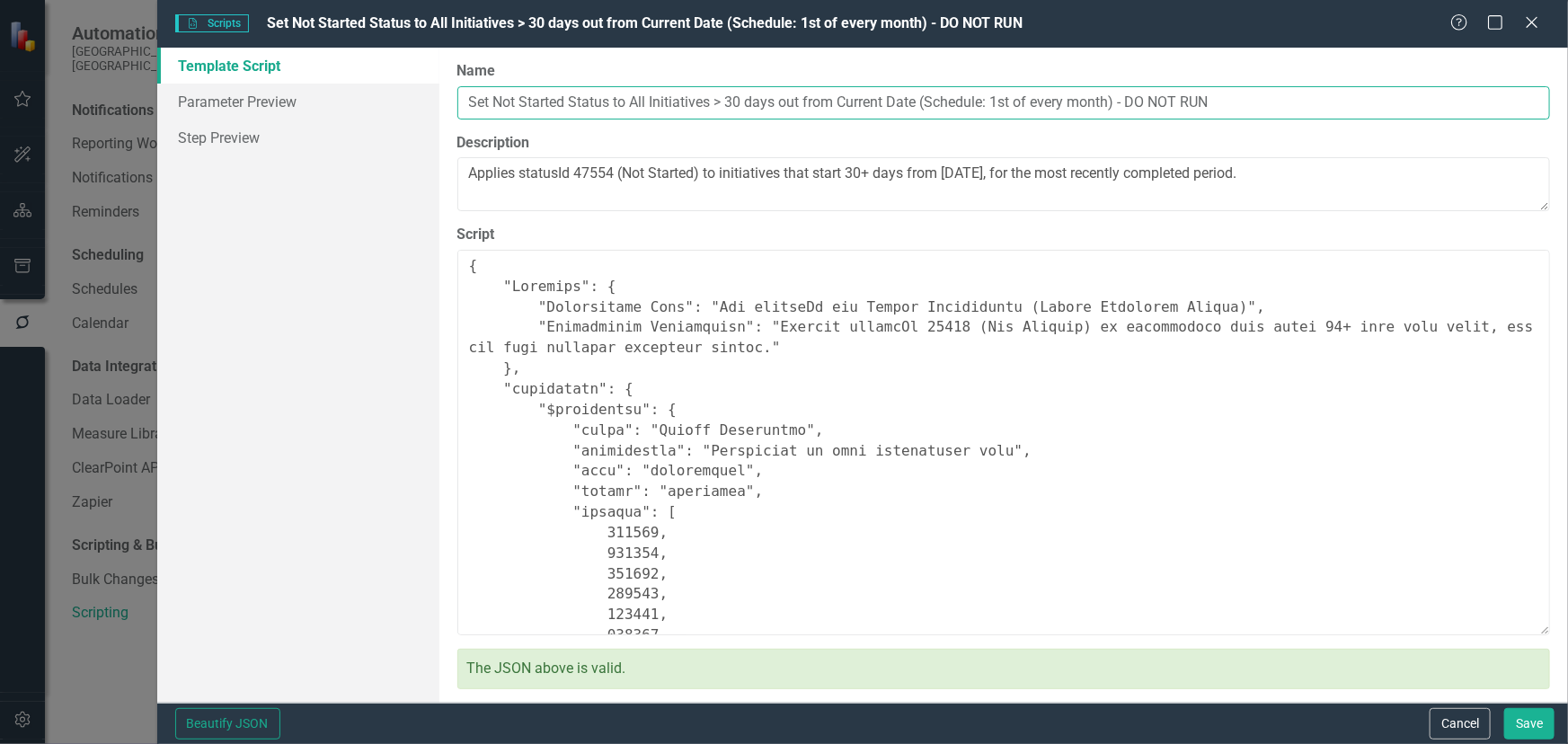
click at [613, 103] on input "Set Not Started Status to All Initiatives > 30 days out from Current Date (Sche…" at bounding box center [1003, 103] width 1092 height 33
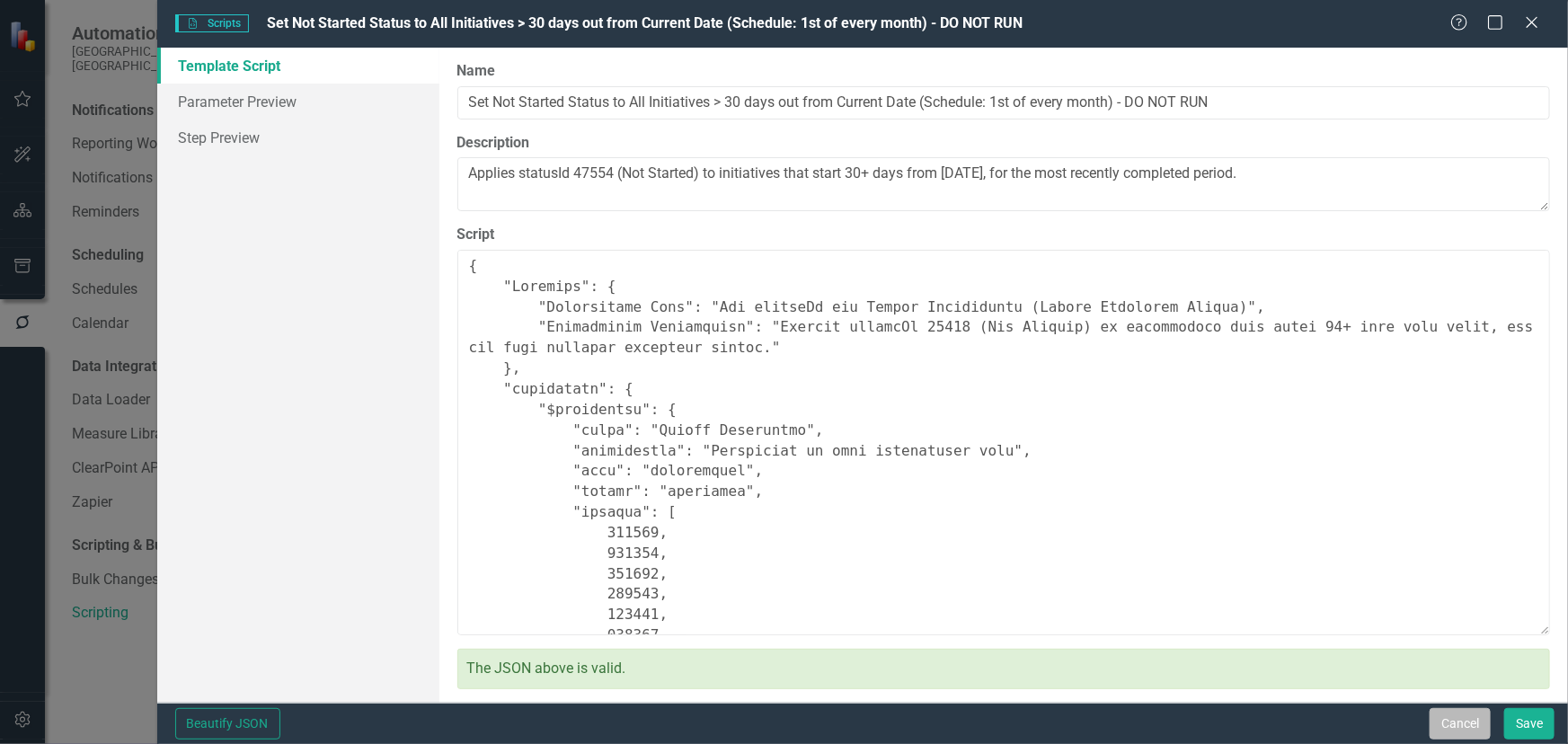
click at [1477, 724] on button "Cancel" at bounding box center [1460, 723] width 61 height 31
